Goal: Check status: Check status

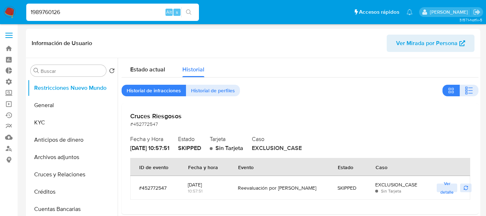
select select "10"
click at [151, 61] on div "Estado actual" at bounding box center [147, 67] width 35 height 19
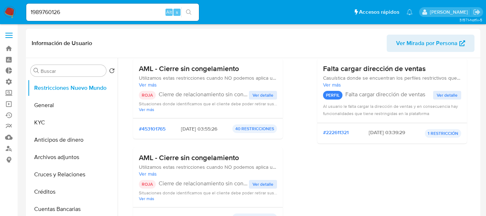
scroll to position [72, 0]
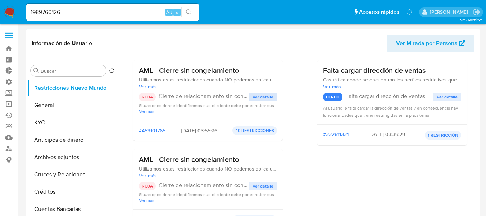
click at [255, 96] on span "Ver detalle" at bounding box center [263, 96] width 21 height 7
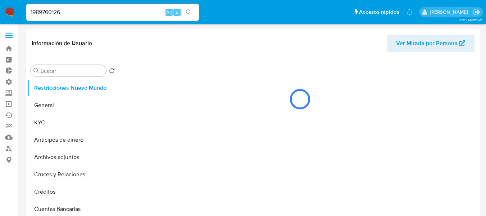
scroll to position [0, 0]
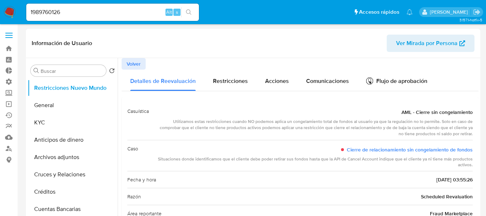
click at [132, 62] on span "Volver" at bounding box center [134, 64] width 14 height 10
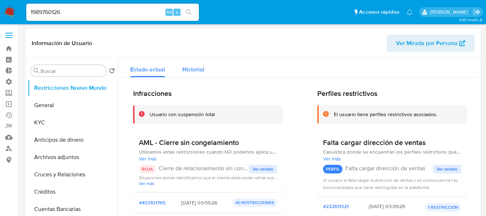
click at [199, 68] on span "Historial" at bounding box center [193, 69] width 22 height 8
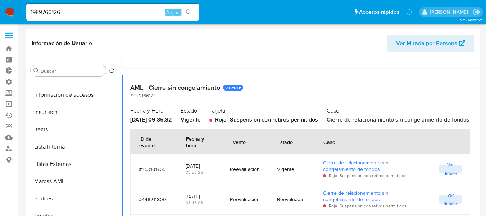
scroll to position [663, 0]
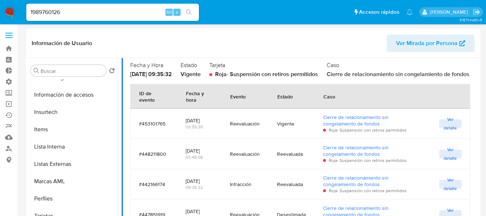
click at [444, 127] on span "Ver detalle" at bounding box center [450, 123] width 15 height 7
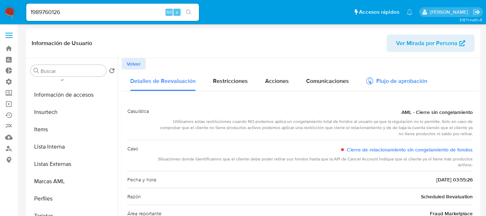
click at [379, 82] on div "Flujo de aprobación" at bounding box center [396, 82] width 61 height 8
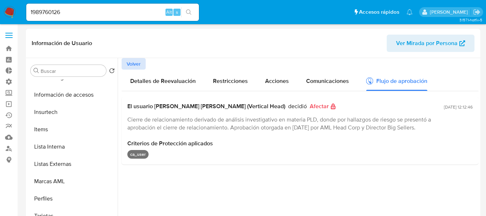
click at [131, 62] on span "Volver" at bounding box center [134, 64] width 14 height 10
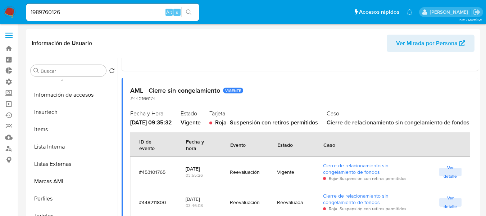
scroll to position [612, 0]
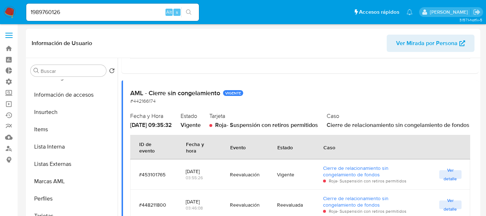
drag, startPoint x: 343, startPoint y: 126, endPoint x: 371, endPoint y: 136, distance: 30.3
click at [371, 129] on div "Fecha y Hora [DATE] 09:35:32 Estado Vigente Tarjeta Roja - Suspensión con retir…" at bounding box center [300, 119] width 340 height 19
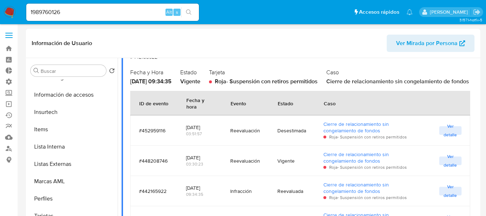
scroll to position [900, 0]
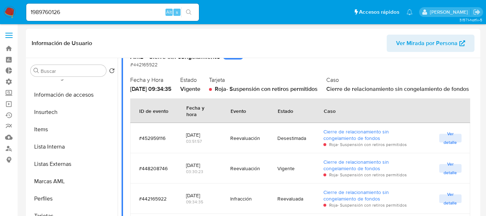
click at [153, 141] on div "#452959116" at bounding box center [154, 138] width 30 height 6
drag, startPoint x: 139, startPoint y: 153, endPoint x: 181, endPoint y: 155, distance: 42.5
click at [181, 153] on tr "#452959116 [DATE] 03:51:57 Reevaluación Desestimada Cierre de relacionamiento s…" at bounding box center [300, 138] width 340 height 30
click at [169, 153] on td "#452959116" at bounding box center [153, 138] width 47 height 30
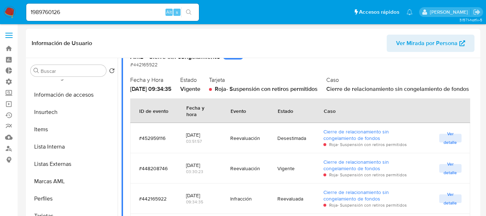
drag, startPoint x: 169, startPoint y: 153, endPoint x: 140, endPoint y: 155, distance: 29.2
click at [140, 153] on td "#452959116" at bounding box center [153, 138] width 47 height 30
click at [139, 141] on div "#452959116" at bounding box center [154, 138] width 30 height 6
drag, startPoint x: 139, startPoint y: 154, endPoint x: 180, endPoint y: 157, distance: 40.8
click at [180, 153] on tr "#452959116 [DATE] 03:51:57 Reevaluación Desestimada Cierre de relacionamiento s…" at bounding box center [300, 138] width 340 height 30
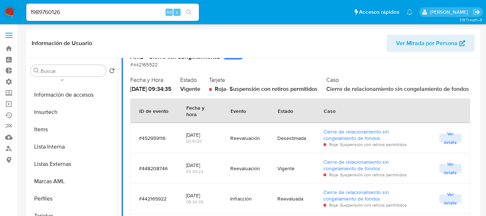
click at [167, 146] on div "#452959116" at bounding box center [154, 137] width 30 height 17
drag, startPoint x: 170, startPoint y: 155, endPoint x: 140, endPoint y: 156, distance: 29.9
click at [140, 153] on td "#452959116" at bounding box center [153, 138] width 47 height 30
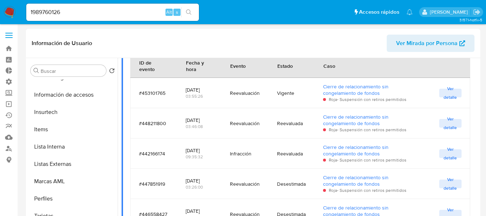
scroll to position [648, 0]
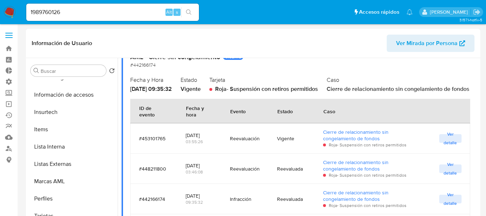
click at [148, 141] on div "#453101765" at bounding box center [154, 138] width 30 height 6
click at [443, 142] on span "Ver detalle" at bounding box center [450, 138] width 15 height 7
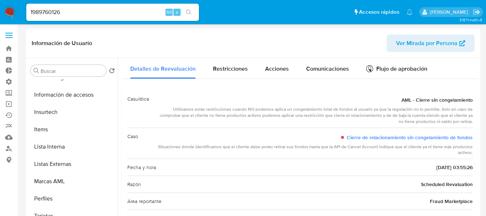
scroll to position [0, 0]
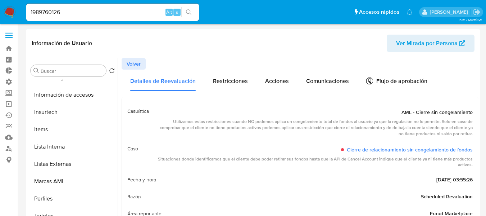
click at [134, 67] on span "Volver" at bounding box center [134, 64] width 14 height 10
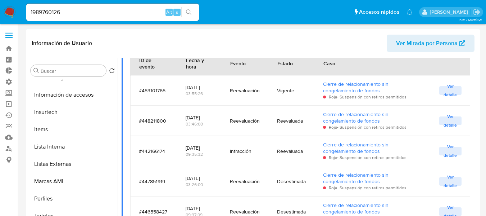
scroll to position [684, 0]
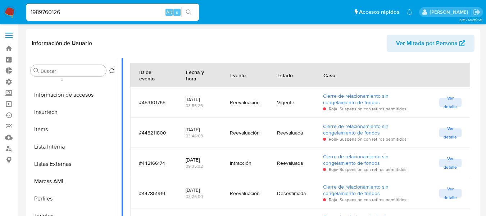
drag, startPoint x: 209, startPoint y: 126, endPoint x: 144, endPoint y: 64, distance: 90.1
click at [144, 57] on div "Fecha y Hora [DATE] 09:35:32" at bounding box center [151, 47] width 42 height 19
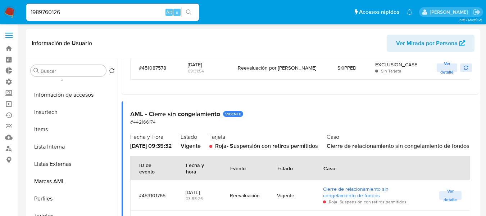
scroll to position [612, 0]
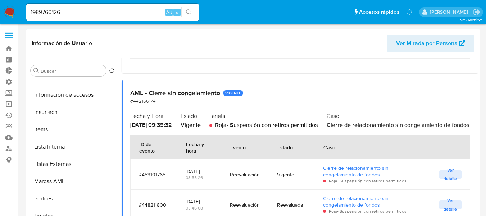
click at [448, 178] on span "Ver detalle" at bounding box center [450, 174] width 15 height 7
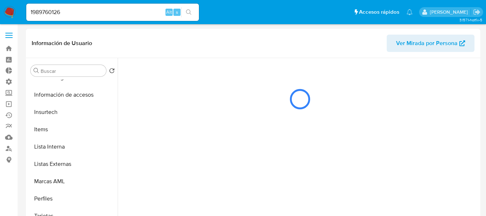
scroll to position [0, 0]
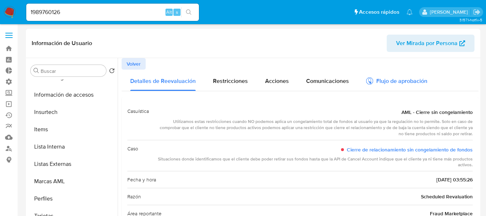
click at [381, 85] on div "Flujo de aprobación" at bounding box center [396, 82] width 61 height 8
